Goal: Task Accomplishment & Management: Use online tool/utility

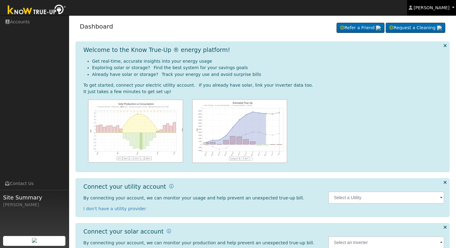
click at [442, 8] on span "[PERSON_NAME]" at bounding box center [432, 7] width 36 height 5
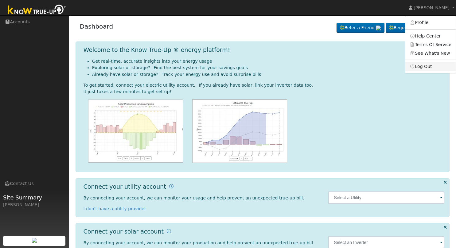
click at [429, 69] on link "Log Out" at bounding box center [431, 66] width 50 height 9
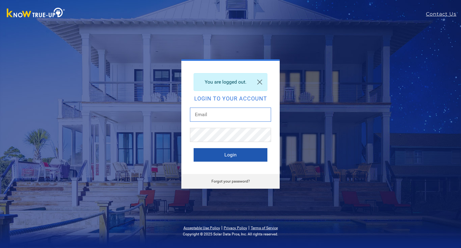
type input "Monicelopezsolarsolutions@gmail.com"
click at [246, 152] on button "Login" at bounding box center [231, 155] width 74 height 14
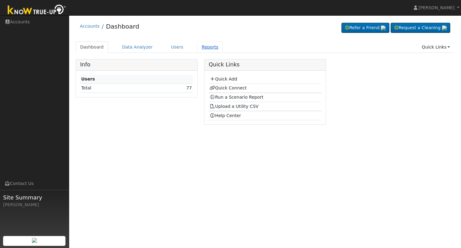
click at [199, 47] on link "Reports" at bounding box center [210, 46] width 26 height 11
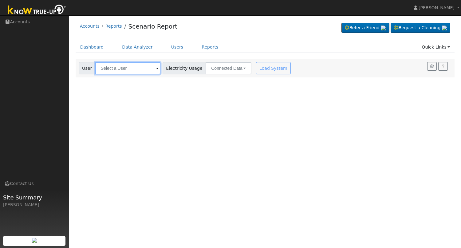
click at [135, 69] on input "text" at bounding box center [127, 68] width 65 height 12
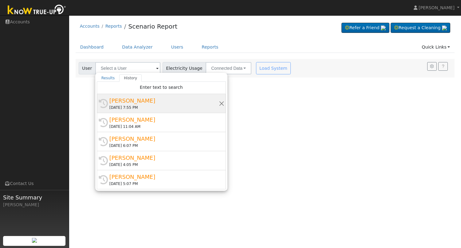
click at [131, 103] on div "Laura Arguello" at bounding box center [163, 100] width 109 height 8
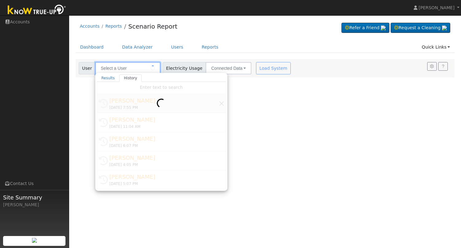
type input "Laura Arguello"
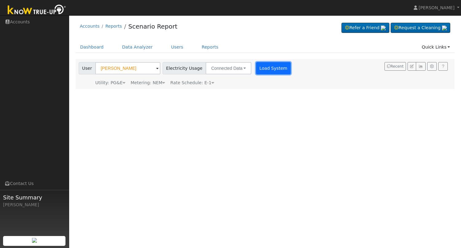
click at [272, 67] on button "Load System" at bounding box center [273, 68] width 35 height 12
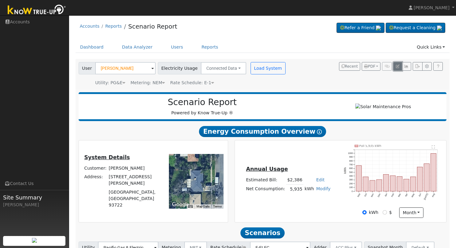
click at [398, 65] on icon "button" at bounding box center [398, 67] width 4 height 4
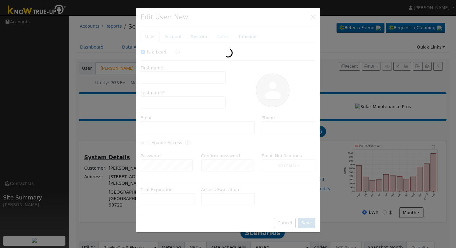
checkbox input "true"
type input "Laura"
type input "Arguello"
type input "lidija.thompson1@gmail.com"
type input "(559) 824-5305"
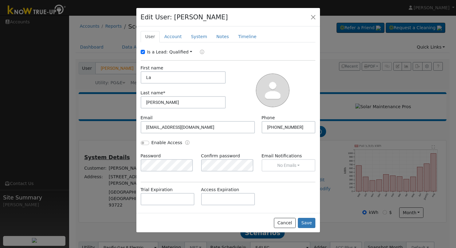
type input "L"
type input "Lidijia"
click at [167, 100] on input "Arguello" at bounding box center [183, 102] width 85 height 12
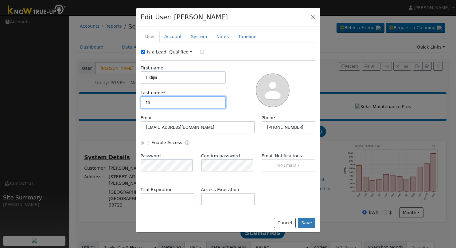
type input "t"
type input "Thompson"
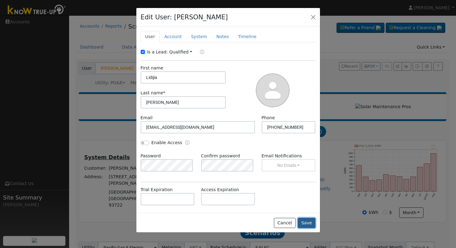
click at [310, 224] on button "Save" at bounding box center [307, 223] width 18 height 10
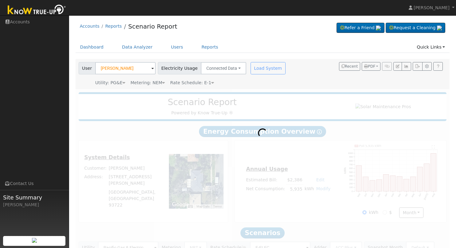
type input "Lidijia Thompson"
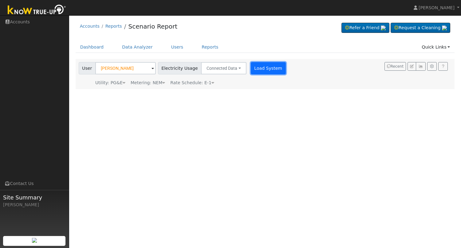
click at [257, 71] on button "Load System" at bounding box center [268, 68] width 35 height 12
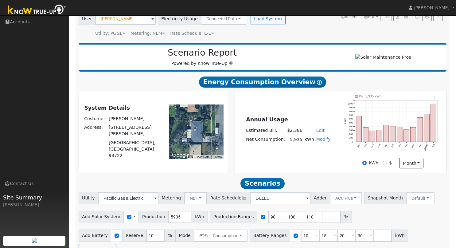
scroll to position [53, 0]
